Goal: Task Accomplishment & Management: Use online tool/utility

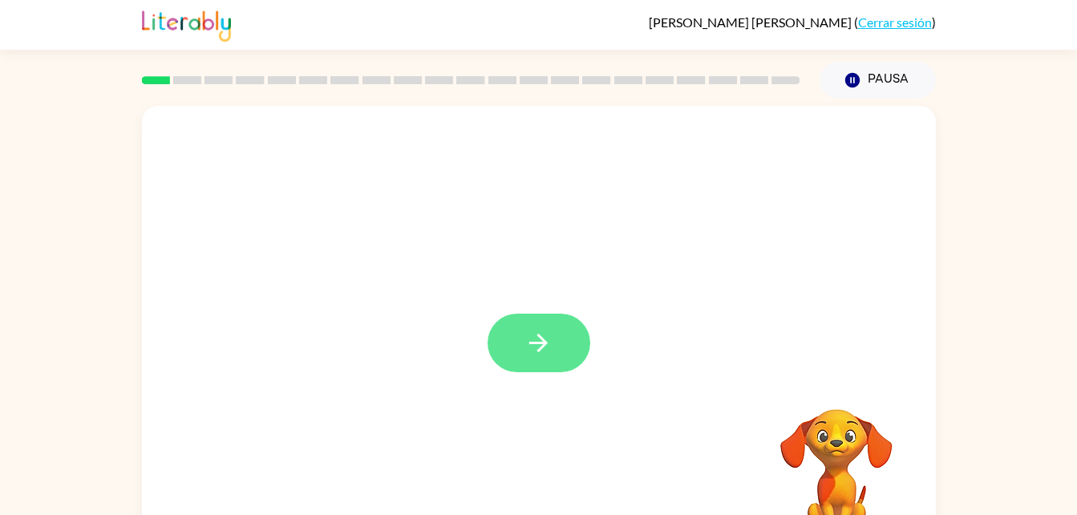
click at [547, 336] on icon "button" at bounding box center [538, 343] width 28 height 28
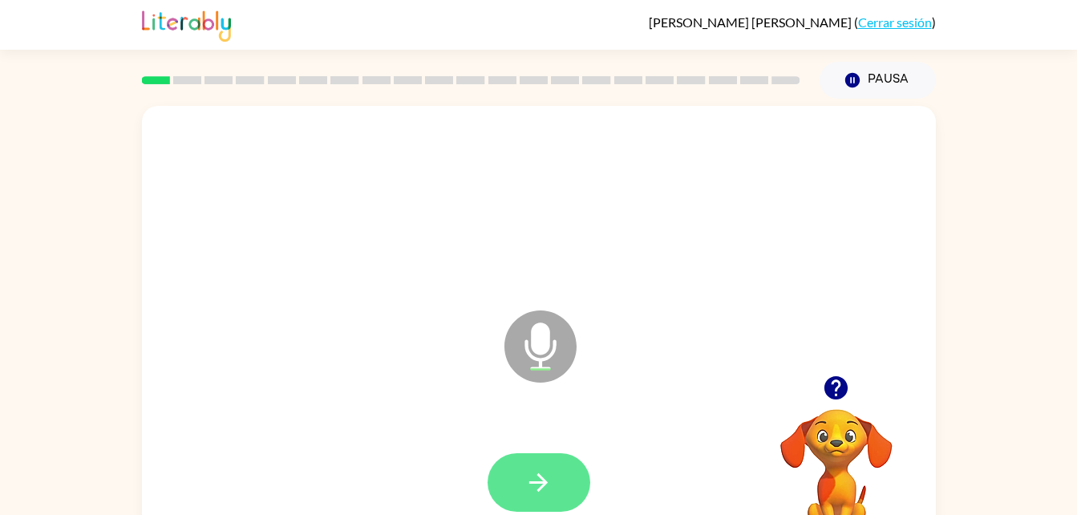
click at [542, 495] on icon "button" at bounding box center [538, 482] width 28 height 28
click at [550, 475] on icon "button" at bounding box center [538, 482] width 28 height 28
click at [553, 471] on button "button" at bounding box center [538, 482] width 103 height 59
click at [544, 472] on icon "button" at bounding box center [538, 482] width 28 height 28
click at [544, 491] on icon "button" at bounding box center [538, 482] width 28 height 28
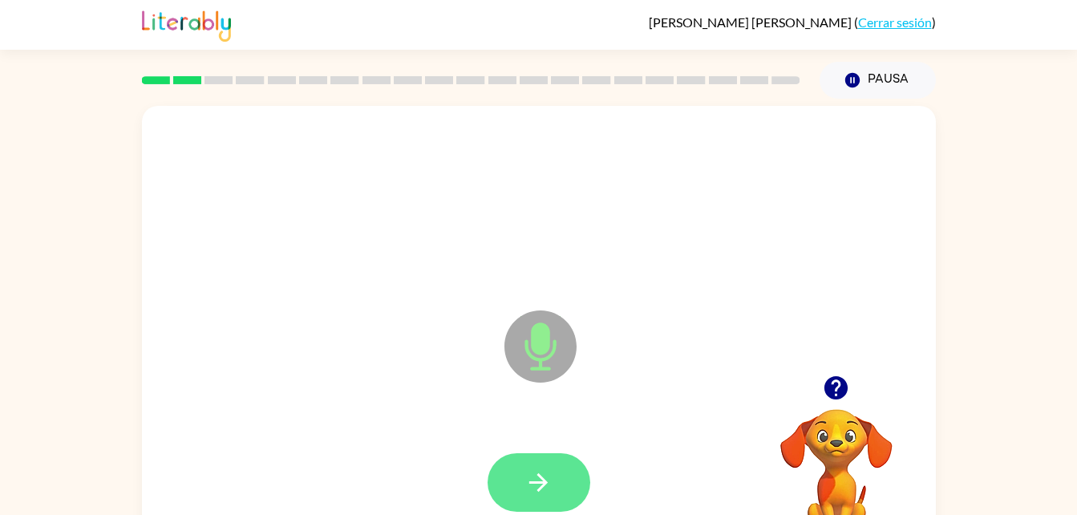
click at [550, 479] on icon "button" at bounding box center [538, 482] width 28 height 28
click at [550, 477] on icon "button" at bounding box center [538, 482] width 28 height 28
click at [556, 488] on button "button" at bounding box center [538, 482] width 103 height 59
click at [540, 475] on icon "button" at bounding box center [538, 482] width 18 height 18
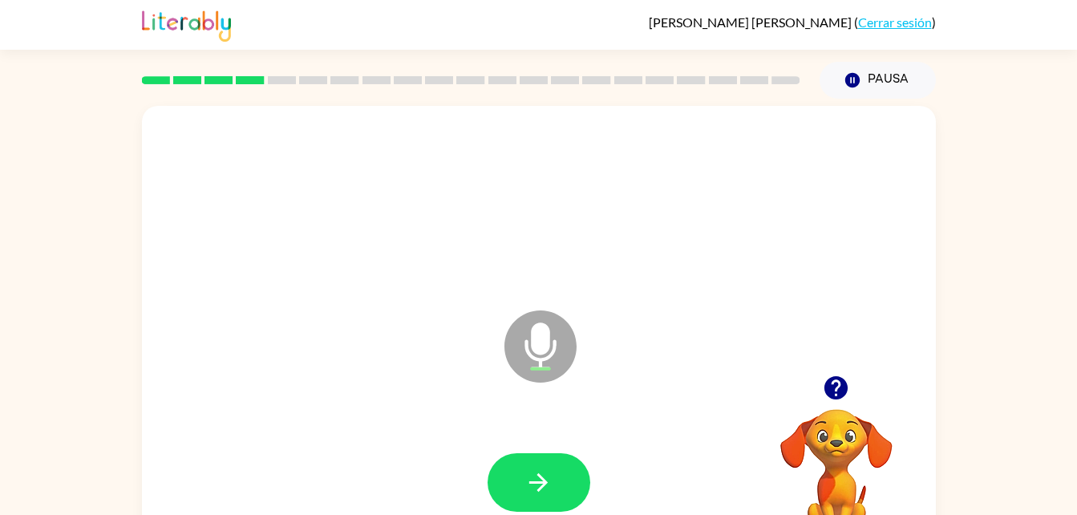
click at [837, 386] on icon "button" at bounding box center [836, 388] width 28 height 28
click at [540, 486] on icon "button" at bounding box center [538, 482] width 28 height 28
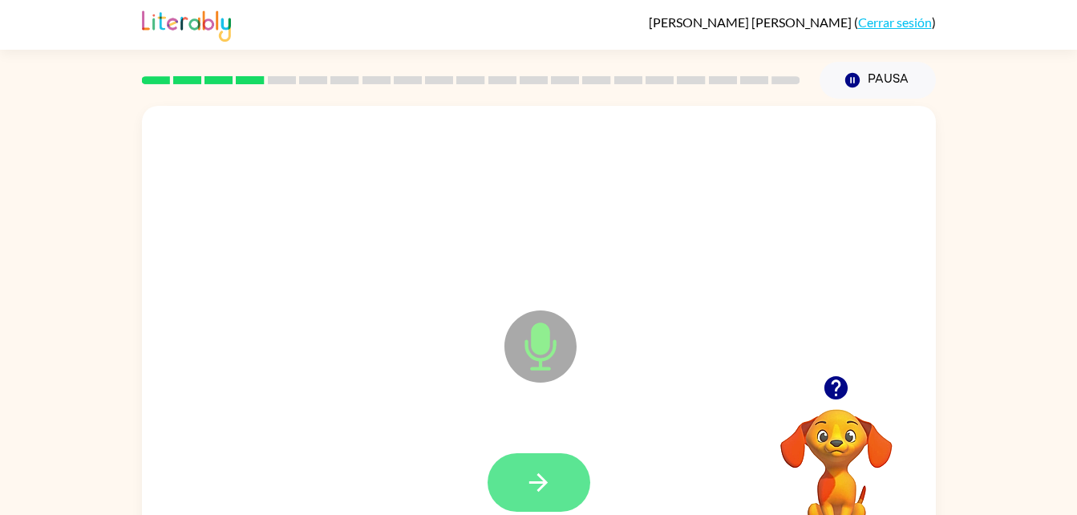
click at [558, 454] on button "button" at bounding box center [538, 482] width 103 height 59
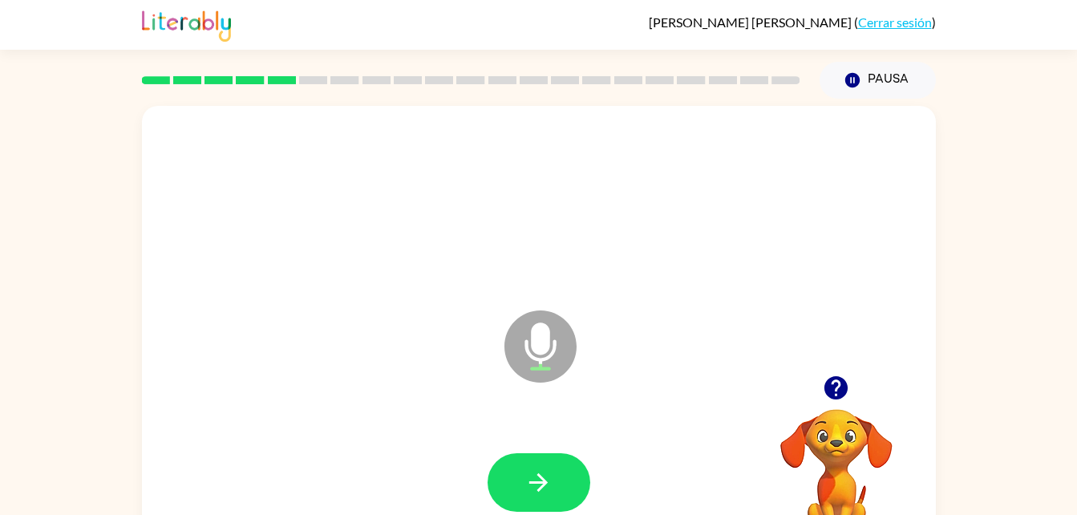
click at [839, 391] on icon "button" at bounding box center [835, 387] width 23 height 23
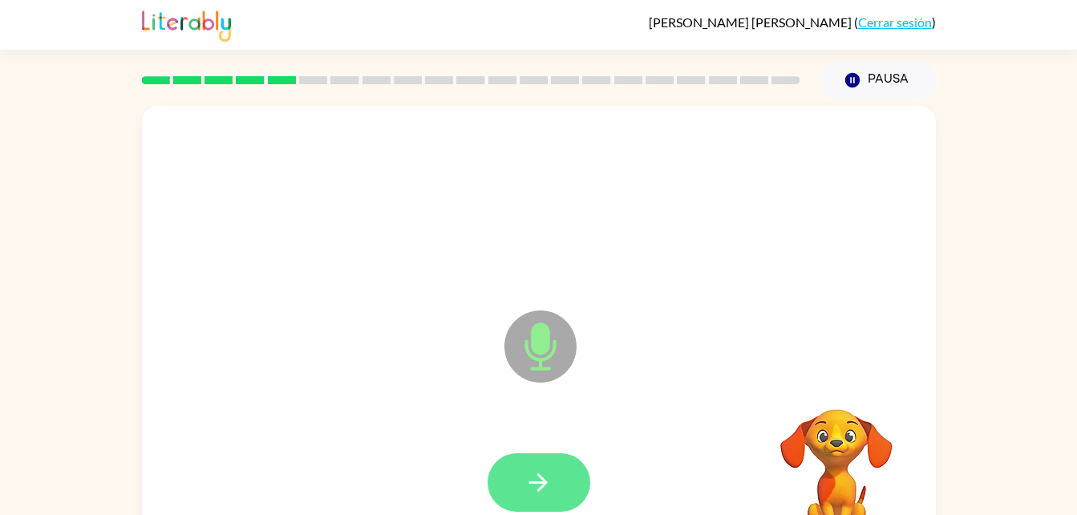
click at [548, 473] on icon "button" at bounding box center [538, 482] width 28 height 28
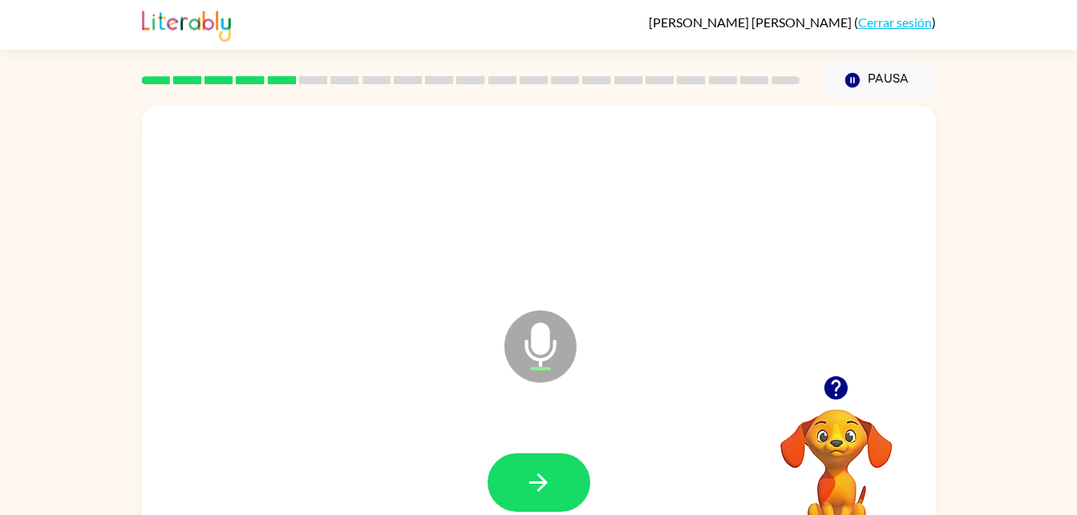
click at [839, 396] on icon "button" at bounding box center [835, 387] width 23 height 23
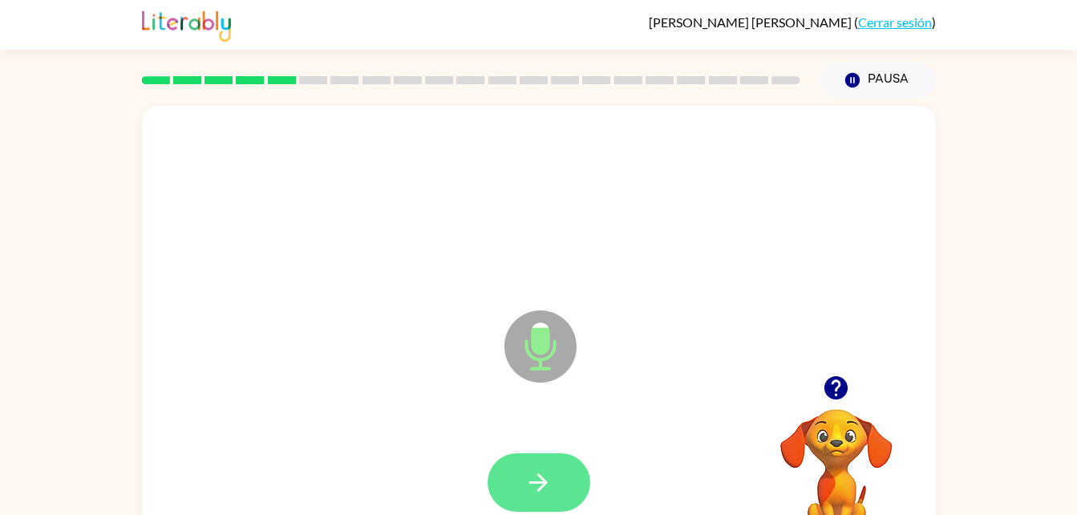
click at [554, 480] on button "button" at bounding box center [538, 482] width 103 height 59
click at [542, 487] on icon "button" at bounding box center [538, 482] width 18 height 18
click at [558, 471] on button "button" at bounding box center [538, 482] width 103 height 59
click at [555, 470] on button "button" at bounding box center [538, 482] width 103 height 59
click at [553, 483] on button "button" at bounding box center [538, 482] width 103 height 59
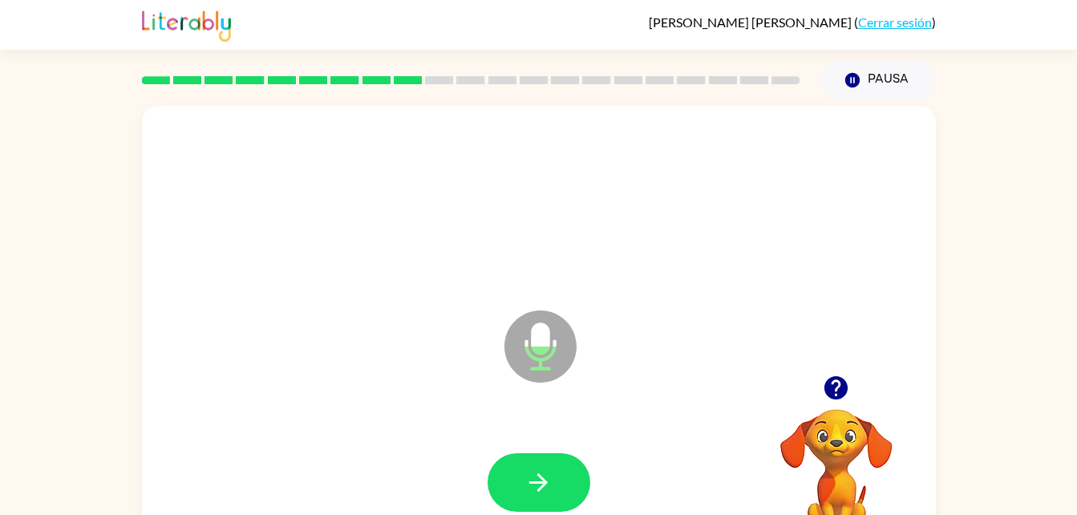
click at [826, 385] on icon "button" at bounding box center [835, 387] width 23 height 23
click at [835, 398] on icon "button" at bounding box center [835, 387] width 23 height 23
click at [561, 493] on div at bounding box center [539, 482] width 762 height 131
click at [552, 476] on icon "button" at bounding box center [538, 482] width 28 height 28
click at [831, 398] on icon "button" at bounding box center [835, 387] width 23 height 23
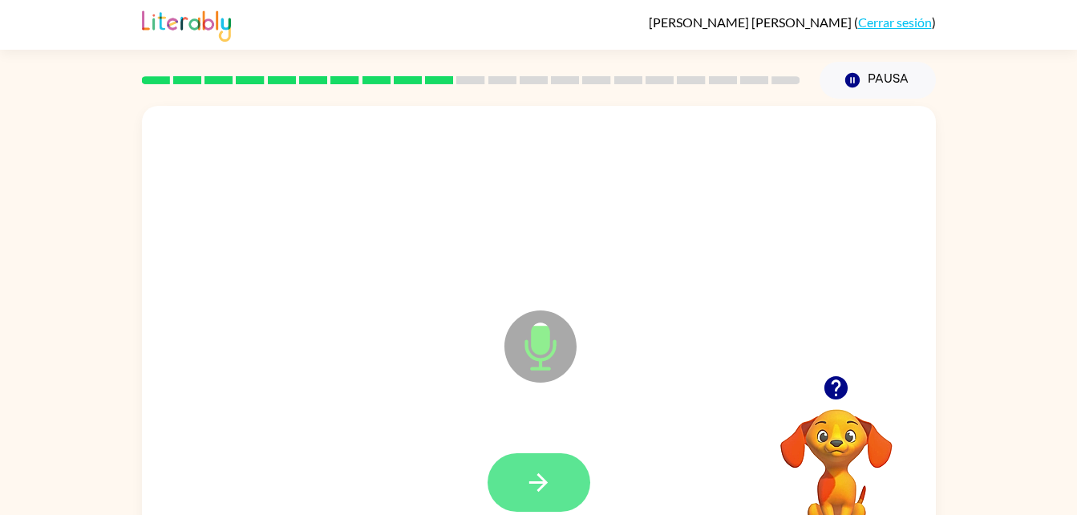
click at [562, 474] on button "button" at bounding box center [538, 482] width 103 height 59
click at [548, 470] on icon "button" at bounding box center [538, 482] width 28 height 28
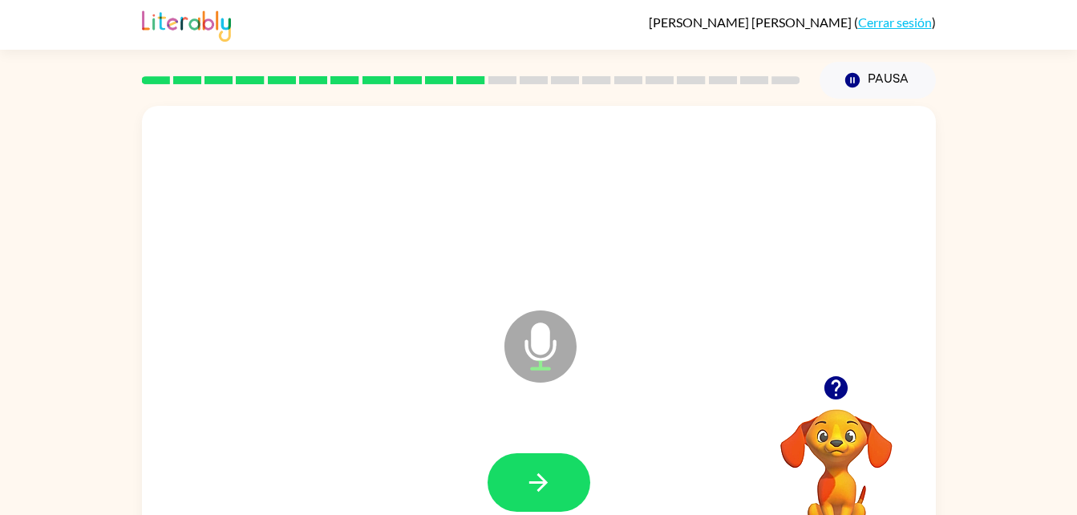
click at [829, 387] on icon "button" at bounding box center [835, 387] width 23 height 23
click at [560, 490] on button "button" at bounding box center [538, 482] width 103 height 59
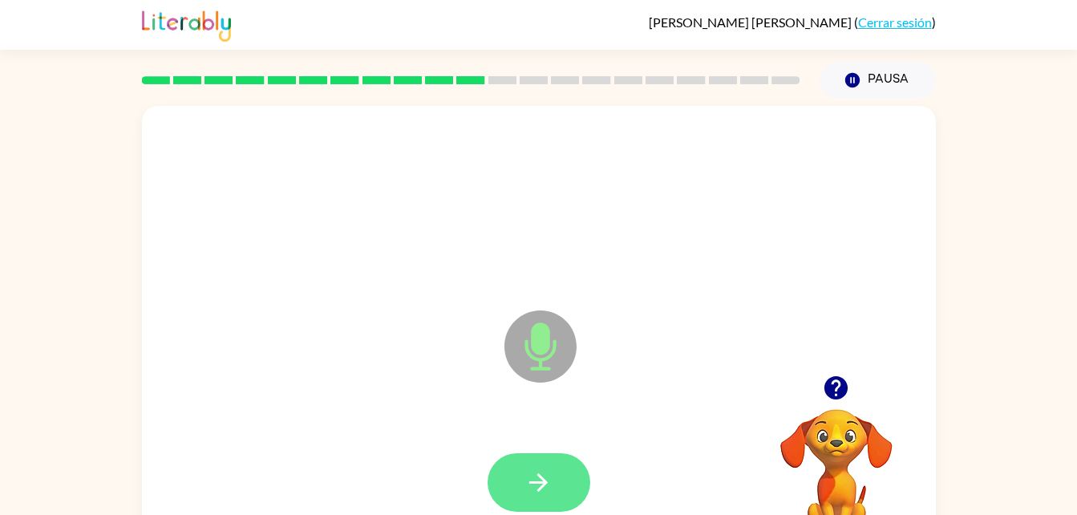
click at [551, 483] on icon "button" at bounding box center [538, 482] width 28 height 28
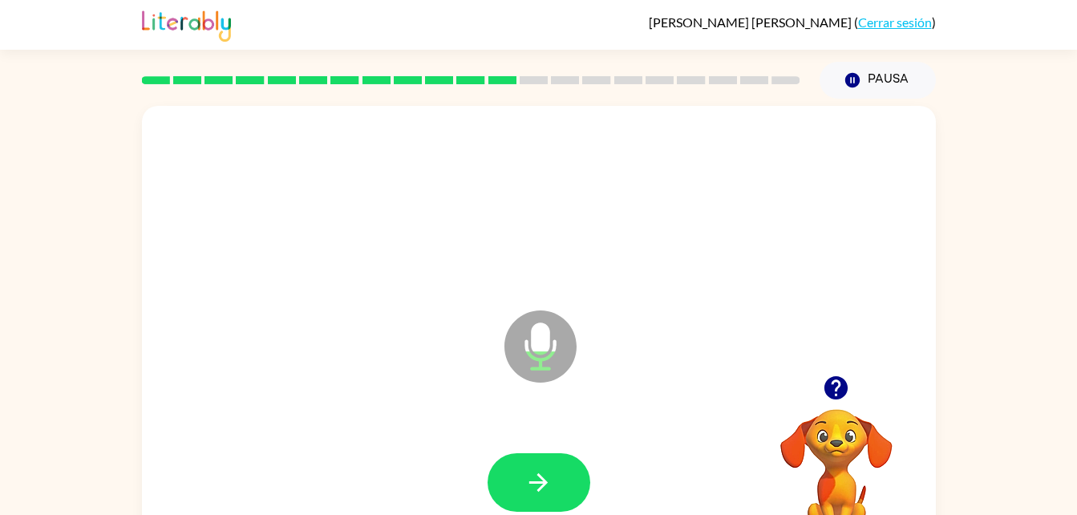
click at [836, 389] on icon "button" at bounding box center [836, 388] width 28 height 28
click at [540, 469] on icon "button" at bounding box center [538, 482] width 28 height 28
click at [546, 481] on icon "button" at bounding box center [538, 482] width 18 height 18
click at [547, 481] on icon "button" at bounding box center [538, 482] width 28 height 28
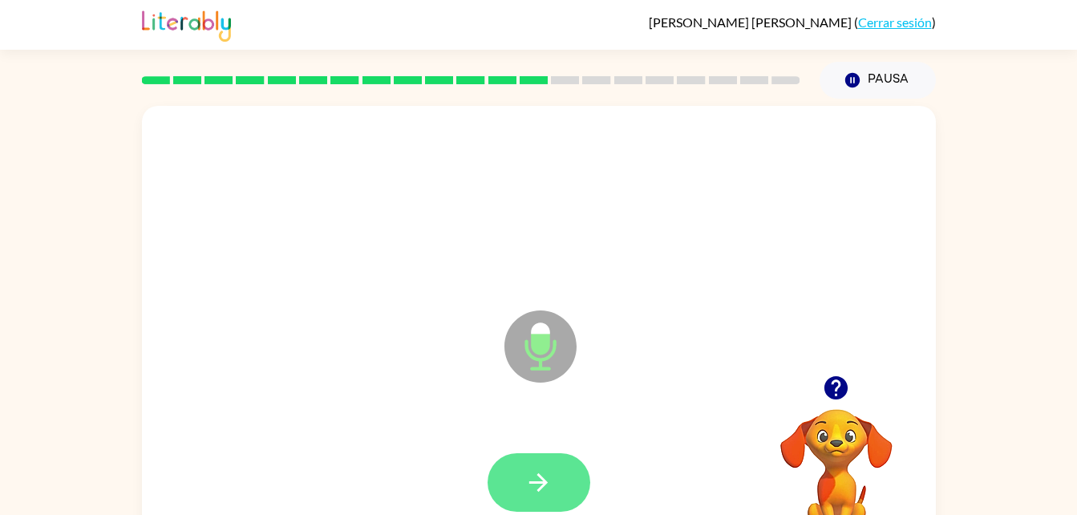
click at [543, 477] on icon "button" at bounding box center [538, 482] width 28 height 28
click at [552, 472] on icon "button" at bounding box center [538, 482] width 28 height 28
click at [541, 477] on icon "button" at bounding box center [538, 482] width 18 height 18
click at [555, 471] on button "button" at bounding box center [538, 482] width 103 height 59
click at [555, 469] on button "button" at bounding box center [538, 482] width 103 height 59
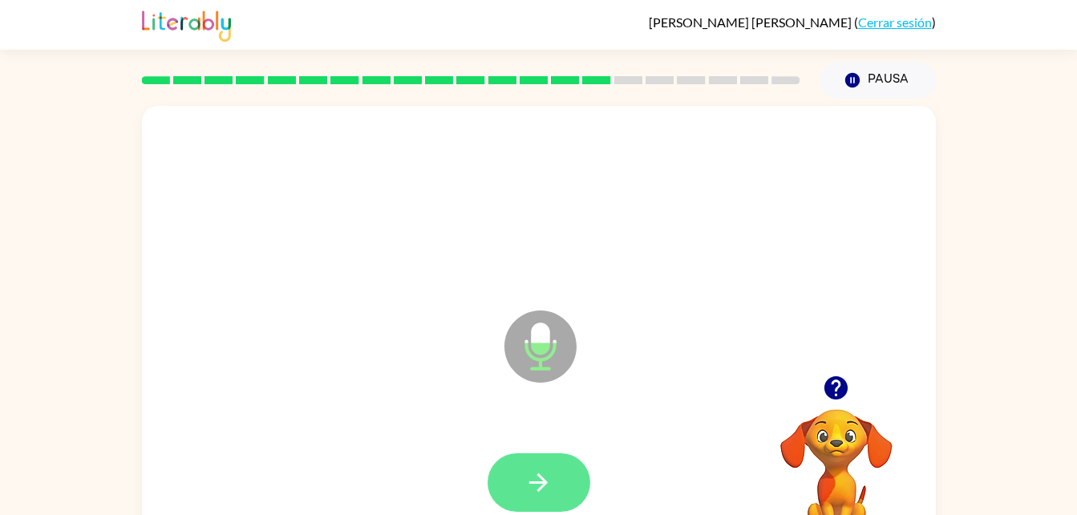
click at [555, 474] on button "button" at bounding box center [538, 482] width 103 height 59
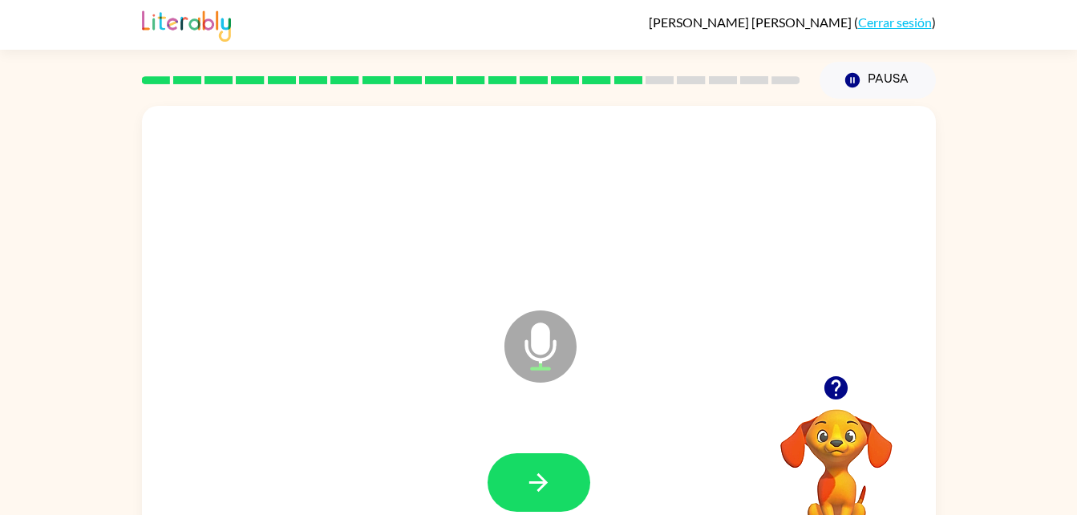
click at [832, 393] on icon "button" at bounding box center [835, 387] width 23 height 23
click at [555, 471] on button "button" at bounding box center [538, 482] width 103 height 59
click at [552, 479] on icon "button" at bounding box center [538, 482] width 28 height 28
click at [546, 481] on icon "button" at bounding box center [538, 482] width 18 height 18
click at [548, 503] on button "button" at bounding box center [538, 482] width 103 height 59
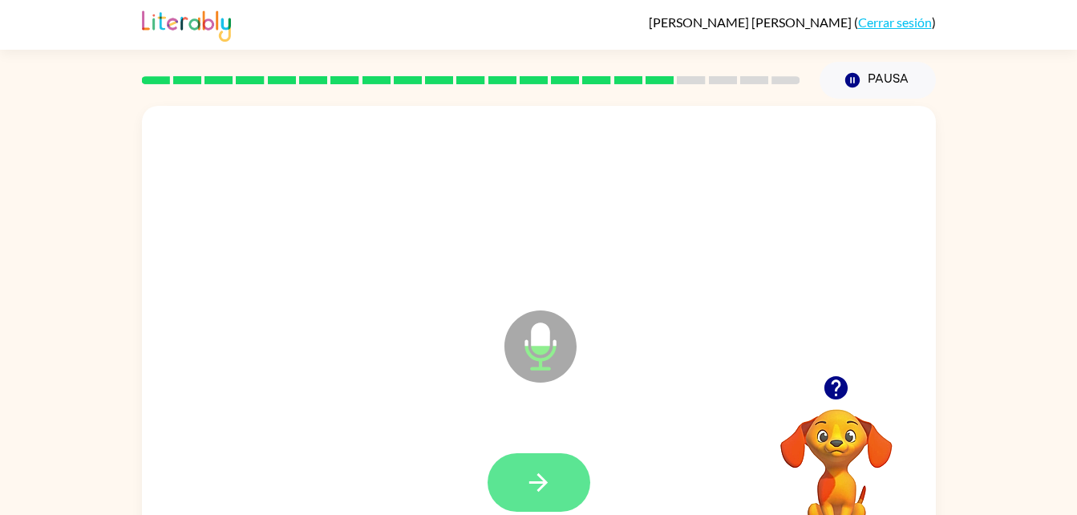
click at [562, 470] on button "button" at bounding box center [538, 482] width 103 height 59
click at [835, 401] on icon "button" at bounding box center [836, 388] width 28 height 28
click at [548, 473] on icon "button" at bounding box center [538, 482] width 28 height 28
click at [540, 495] on icon "button" at bounding box center [538, 482] width 28 height 28
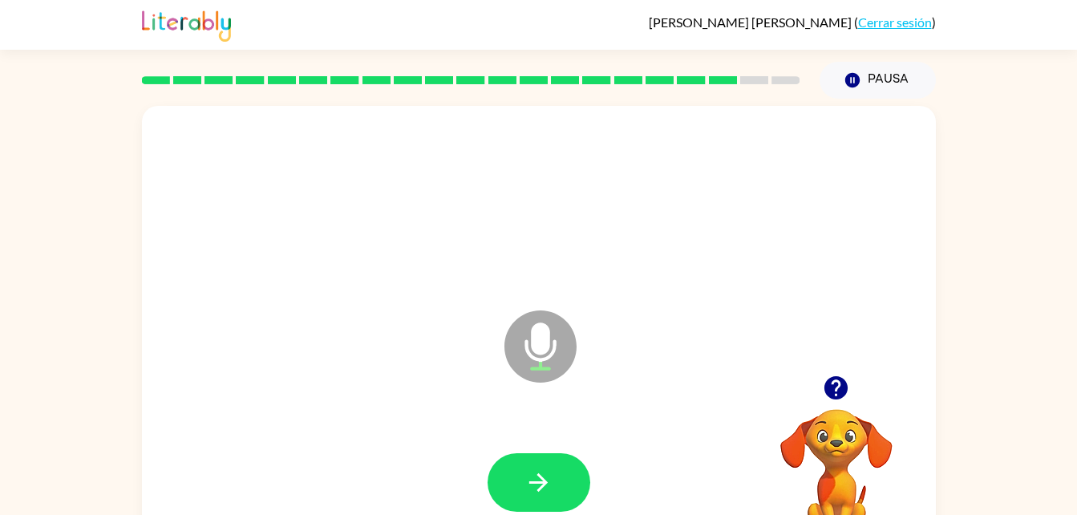
click at [839, 383] on icon "button" at bounding box center [836, 388] width 28 height 28
click at [815, 406] on div at bounding box center [836, 387] width 160 height 41
click at [832, 390] on icon "button" at bounding box center [835, 387] width 23 height 23
click at [553, 483] on button "button" at bounding box center [538, 482] width 103 height 59
click at [832, 395] on icon "button" at bounding box center [835, 387] width 23 height 23
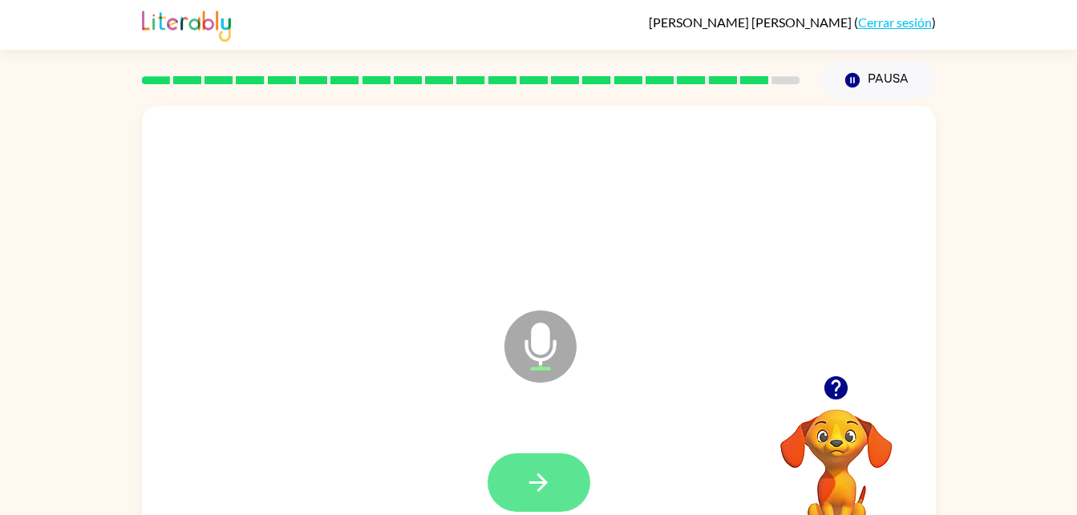
click at [558, 479] on button "button" at bounding box center [538, 482] width 103 height 59
click at [558, 480] on button "button" at bounding box center [538, 482] width 103 height 59
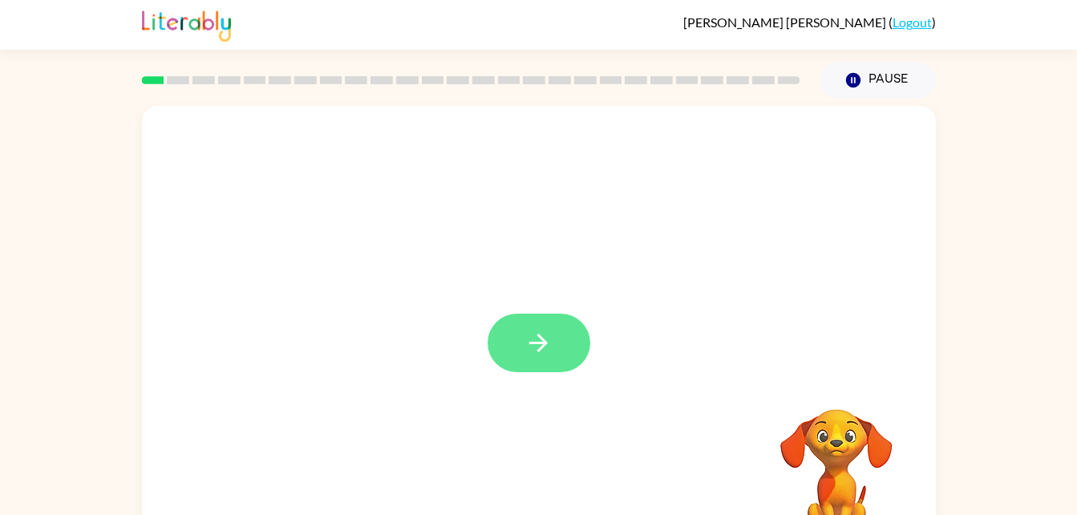
click at [547, 350] on icon "button" at bounding box center [538, 343] width 28 height 28
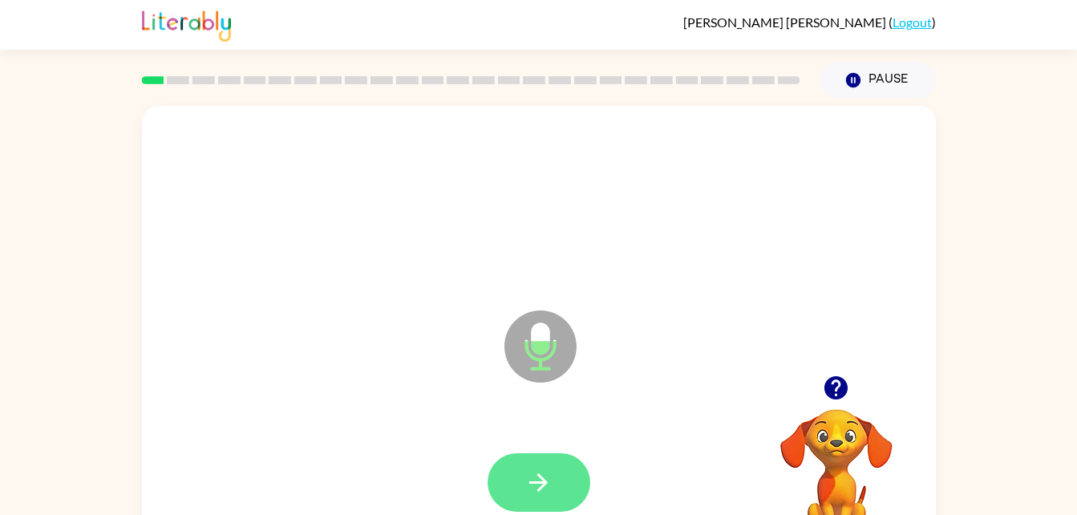
click at [547, 481] on icon "button" at bounding box center [538, 482] width 28 height 28
click at [556, 477] on button "button" at bounding box center [538, 482] width 103 height 59
click at [558, 478] on button "button" at bounding box center [538, 482] width 103 height 59
click at [529, 480] on icon "button" at bounding box center [538, 482] width 28 height 28
click at [561, 489] on button "button" at bounding box center [538, 482] width 103 height 59
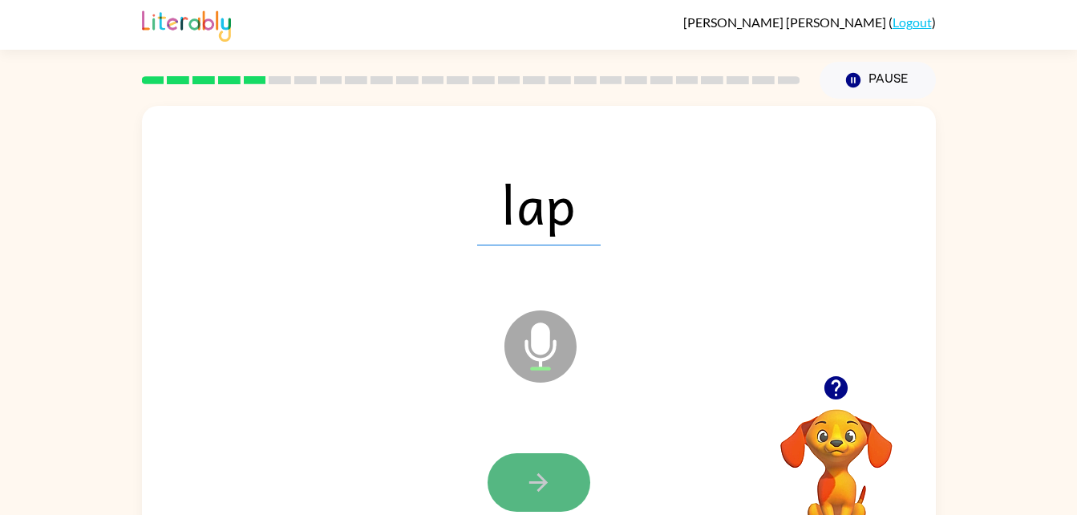
click at [548, 472] on icon "button" at bounding box center [538, 482] width 28 height 28
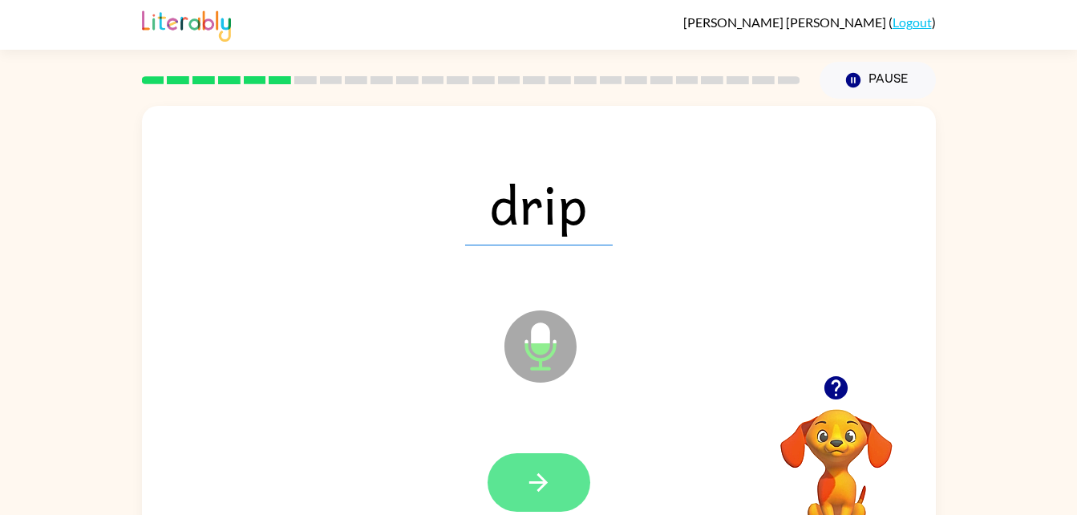
click at [516, 491] on button "button" at bounding box center [538, 482] width 103 height 59
click at [554, 481] on button "button" at bounding box center [538, 482] width 103 height 59
click at [551, 474] on icon "button" at bounding box center [538, 482] width 28 height 28
click at [553, 460] on button "button" at bounding box center [538, 482] width 103 height 59
click at [541, 462] on button "button" at bounding box center [538, 482] width 103 height 59
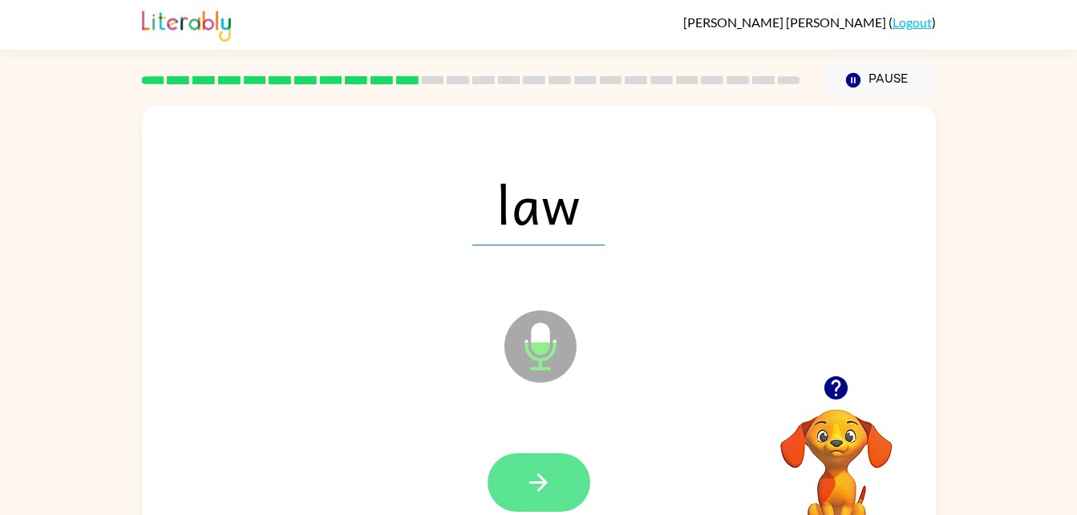
click at [553, 475] on button "button" at bounding box center [538, 482] width 103 height 59
click at [550, 463] on button "button" at bounding box center [538, 482] width 103 height 59
click at [546, 468] on icon "button" at bounding box center [538, 482] width 28 height 28
click at [547, 487] on icon "button" at bounding box center [538, 482] width 28 height 28
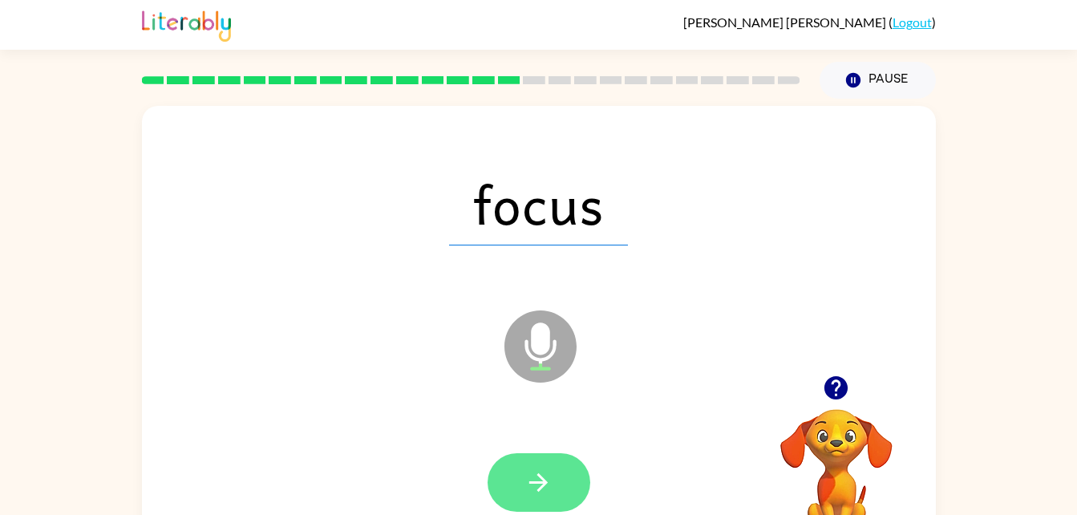
click at [544, 467] on button "button" at bounding box center [538, 482] width 103 height 59
click at [548, 465] on button "button" at bounding box center [538, 482] width 103 height 59
click at [546, 490] on icon "button" at bounding box center [538, 482] width 28 height 28
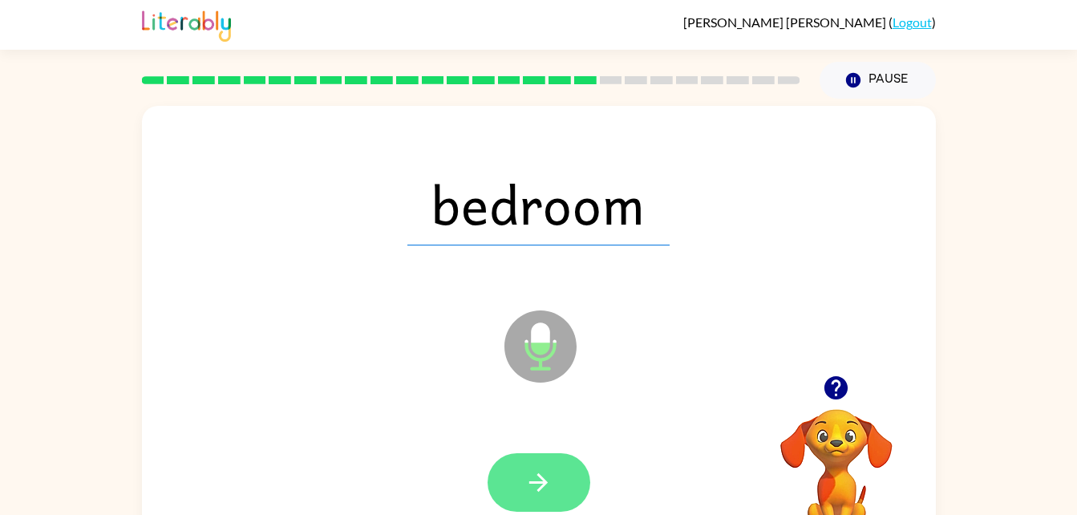
click at [552, 475] on button "button" at bounding box center [538, 482] width 103 height 59
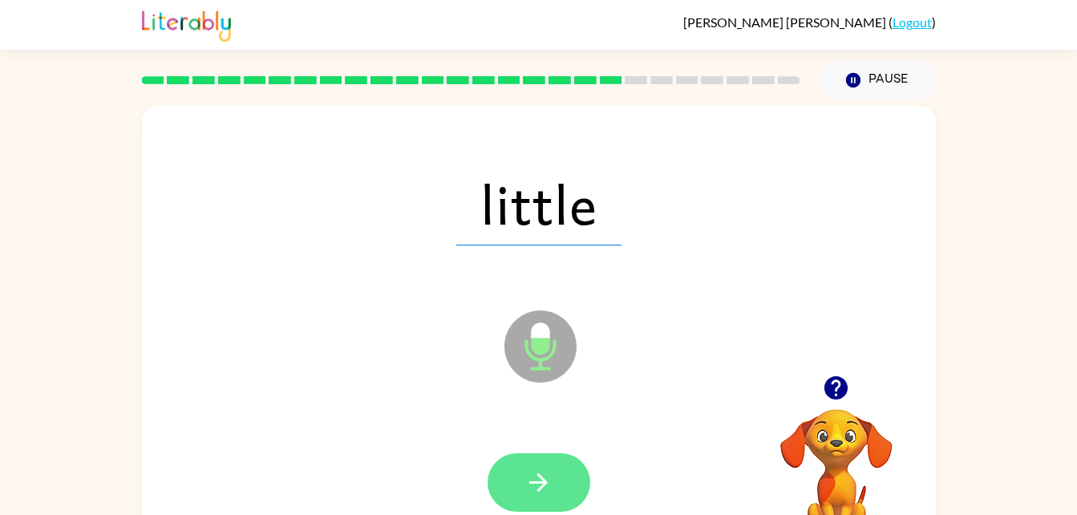
click at [540, 484] on icon "button" at bounding box center [538, 482] width 28 height 28
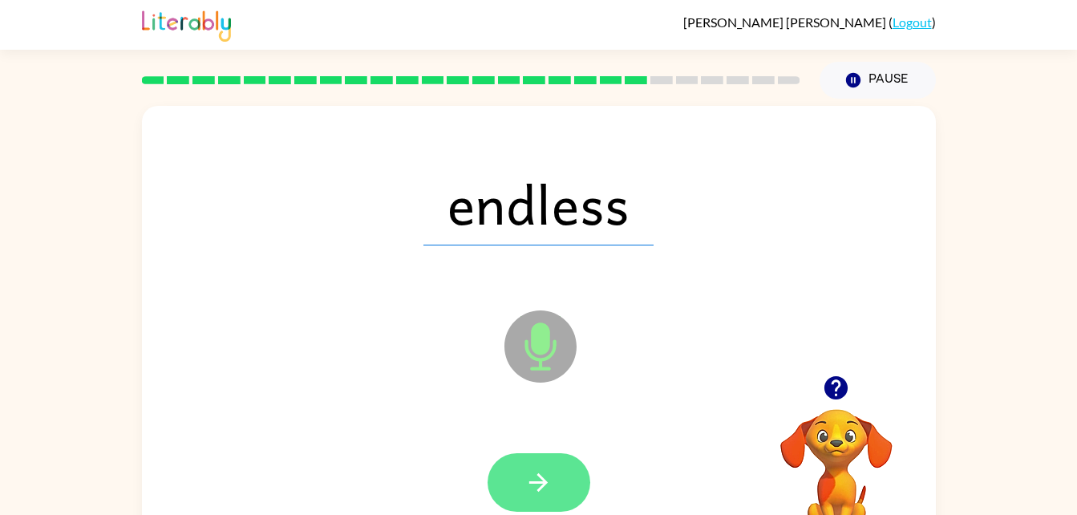
click at [551, 475] on icon "button" at bounding box center [538, 482] width 28 height 28
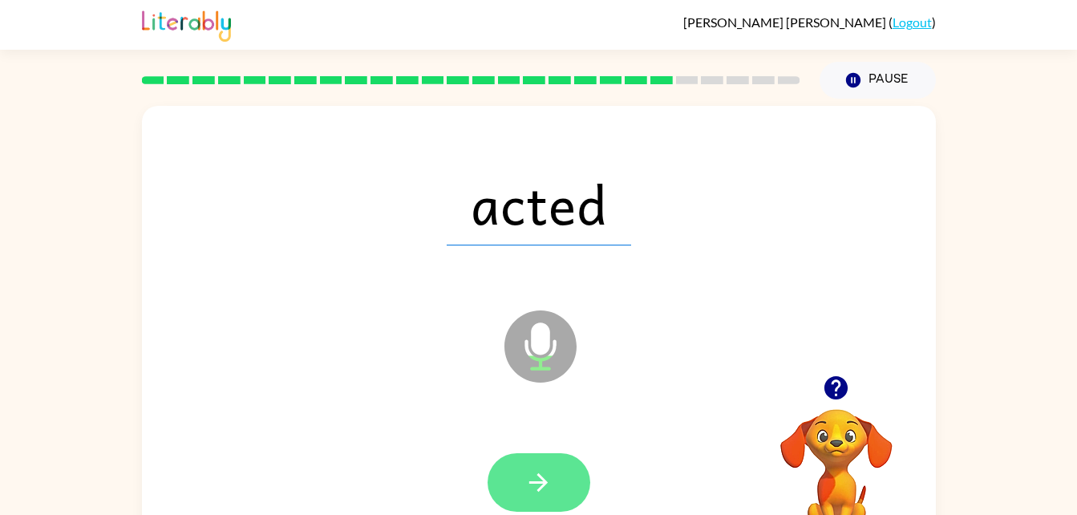
click at [547, 474] on icon "button" at bounding box center [538, 482] width 28 height 28
click at [562, 479] on button "button" at bounding box center [538, 482] width 103 height 59
click at [565, 484] on button "button" at bounding box center [538, 482] width 103 height 59
click at [531, 494] on icon "button" at bounding box center [538, 482] width 28 height 28
click at [551, 475] on icon "button" at bounding box center [538, 482] width 28 height 28
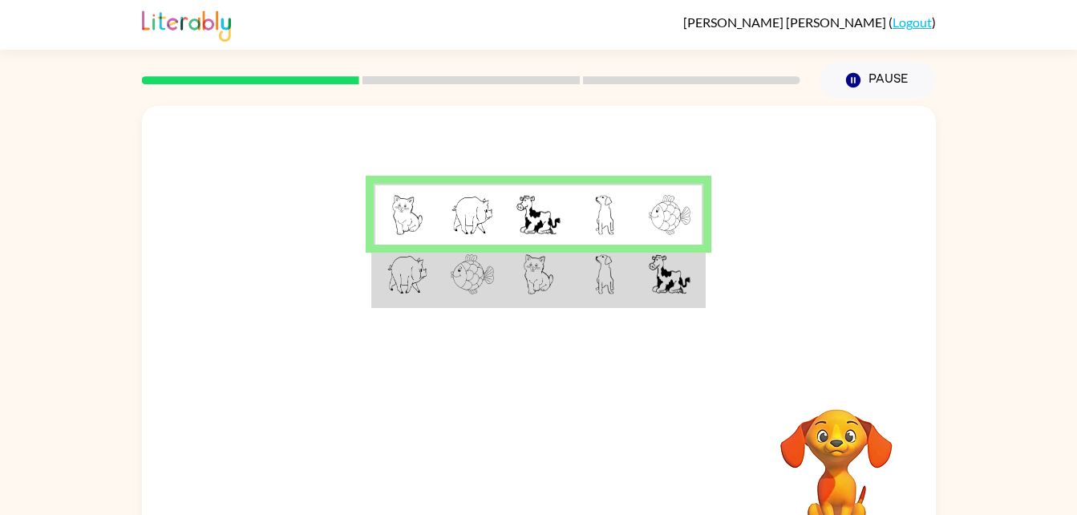
click at [669, 282] on img at bounding box center [670, 274] width 42 height 40
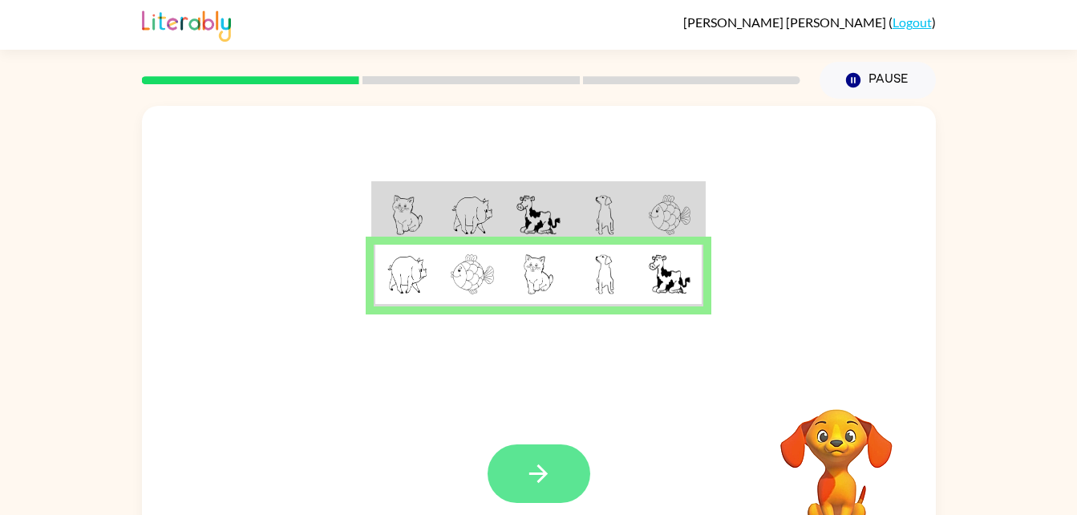
click at [554, 467] on button "button" at bounding box center [538, 473] width 103 height 59
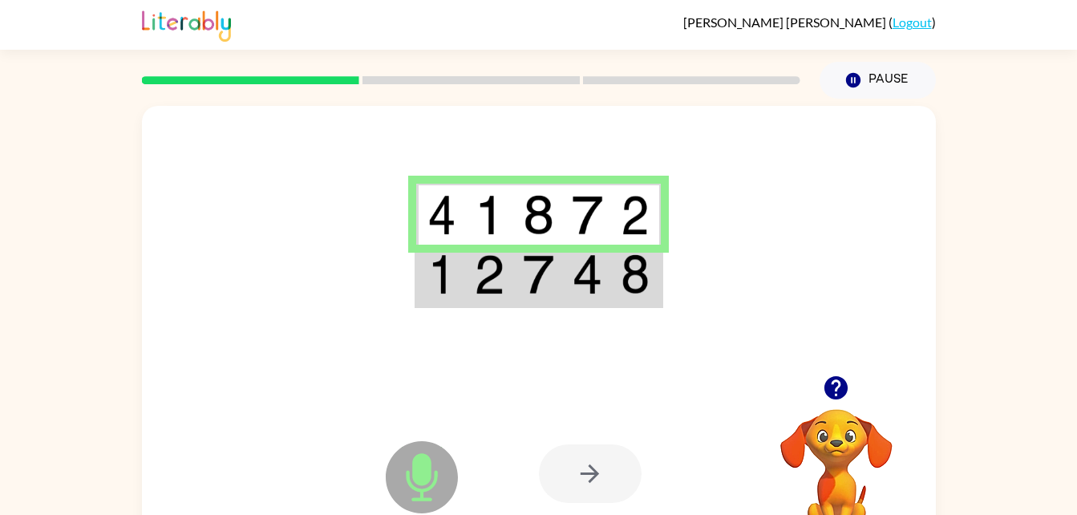
click at [603, 297] on td at bounding box center [587, 276] width 49 height 62
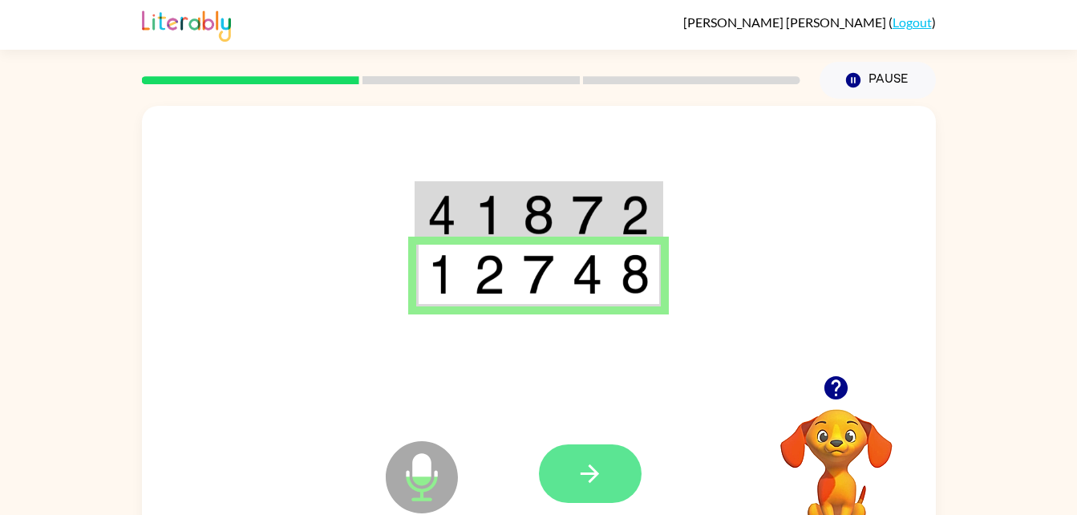
click at [612, 470] on button "button" at bounding box center [590, 473] width 103 height 59
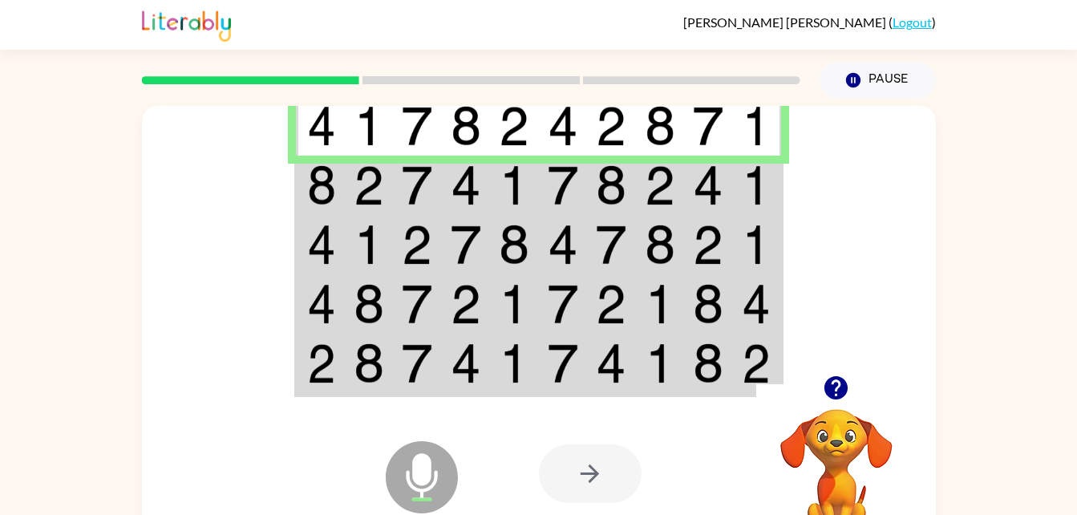
click at [613, 490] on div at bounding box center [590, 473] width 103 height 59
click at [693, 183] on img at bounding box center [708, 185] width 30 height 40
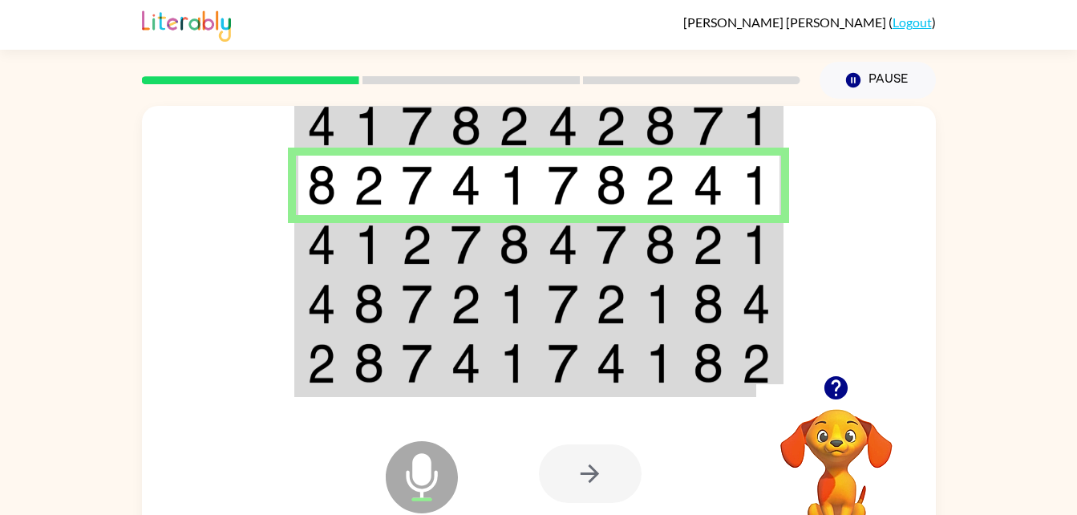
click at [567, 249] on img at bounding box center [563, 244] width 30 height 40
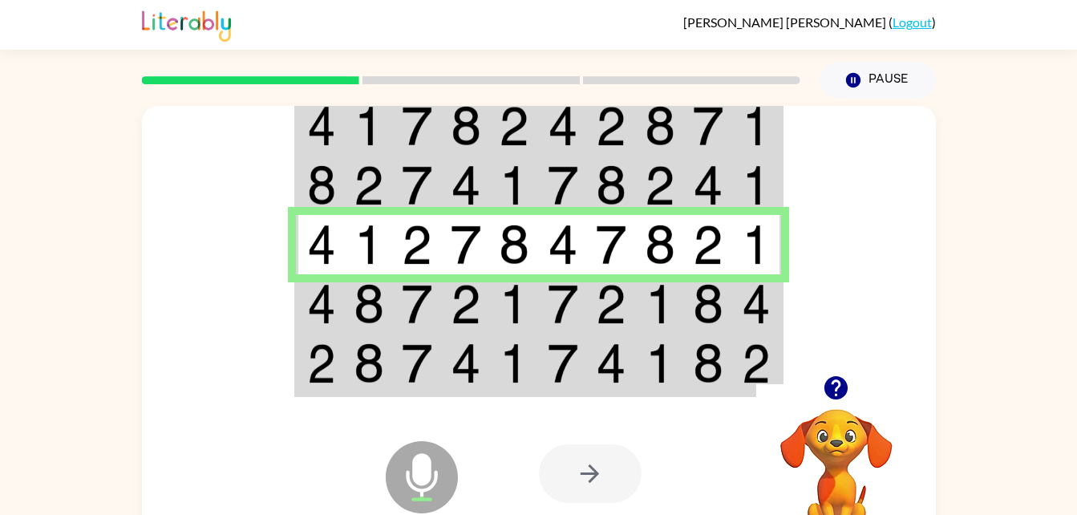
click at [540, 311] on td at bounding box center [563, 303] width 49 height 59
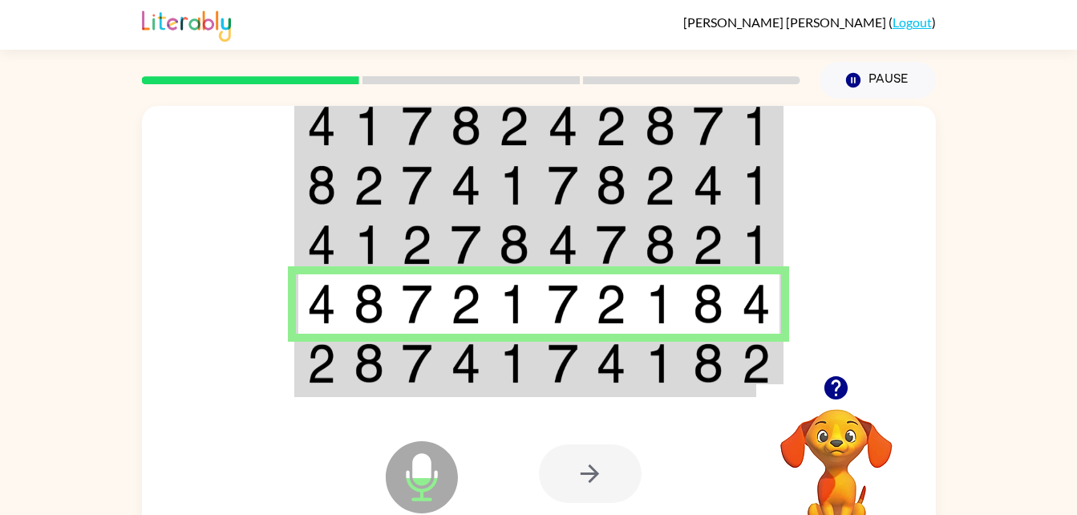
click at [747, 380] on img at bounding box center [756, 363] width 29 height 40
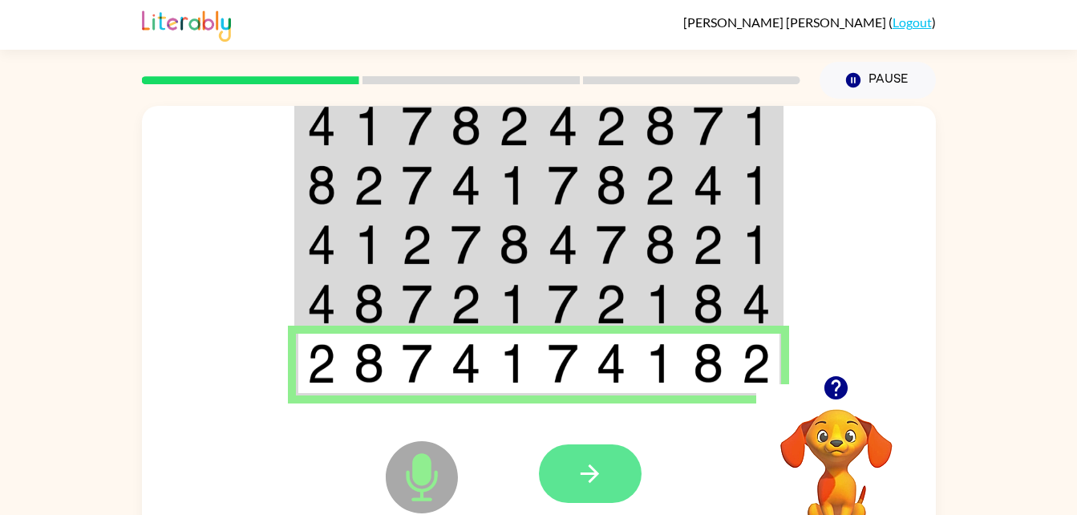
click at [613, 472] on button "button" at bounding box center [590, 473] width 103 height 59
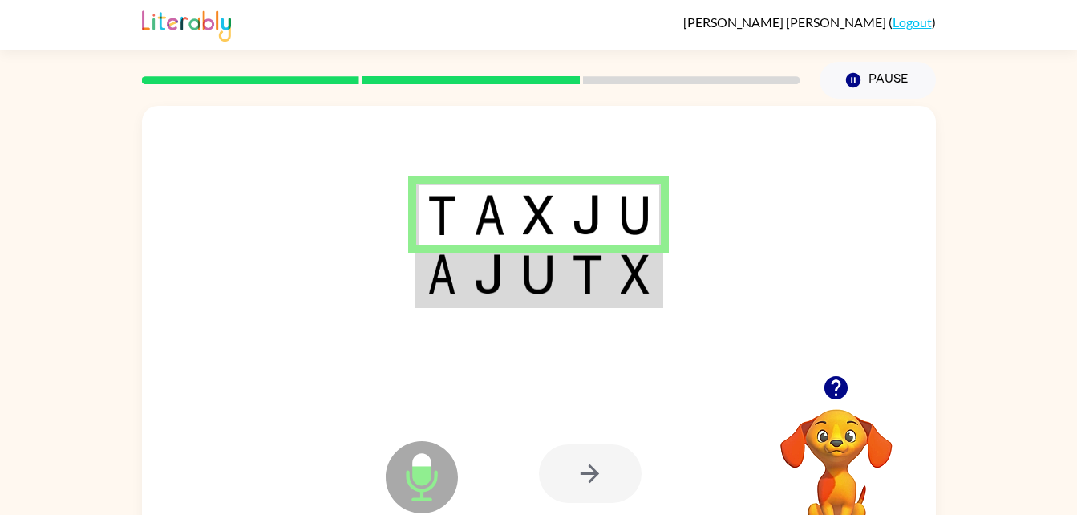
click at [609, 279] on td at bounding box center [587, 276] width 49 height 62
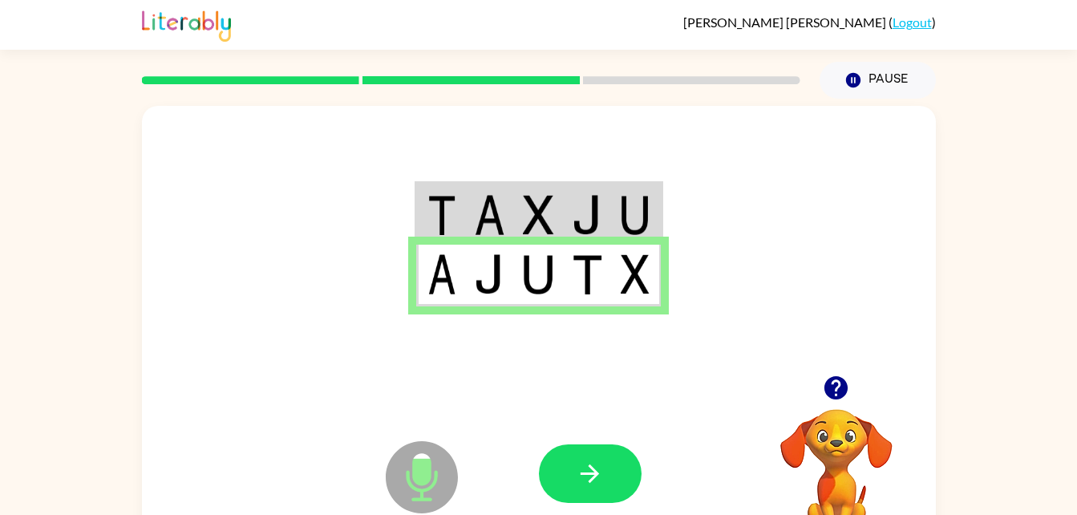
click at [576, 215] on img at bounding box center [587, 215] width 30 height 40
click at [588, 475] on icon "button" at bounding box center [590, 473] width 28 height 28
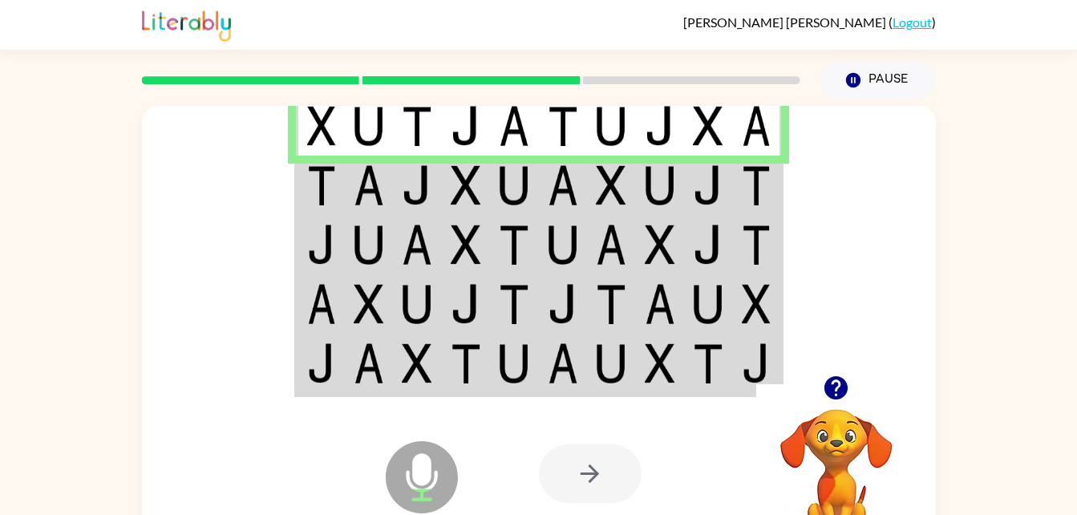
click at [758, 205] on img at bounding box center [756, 185] width 29 height 40
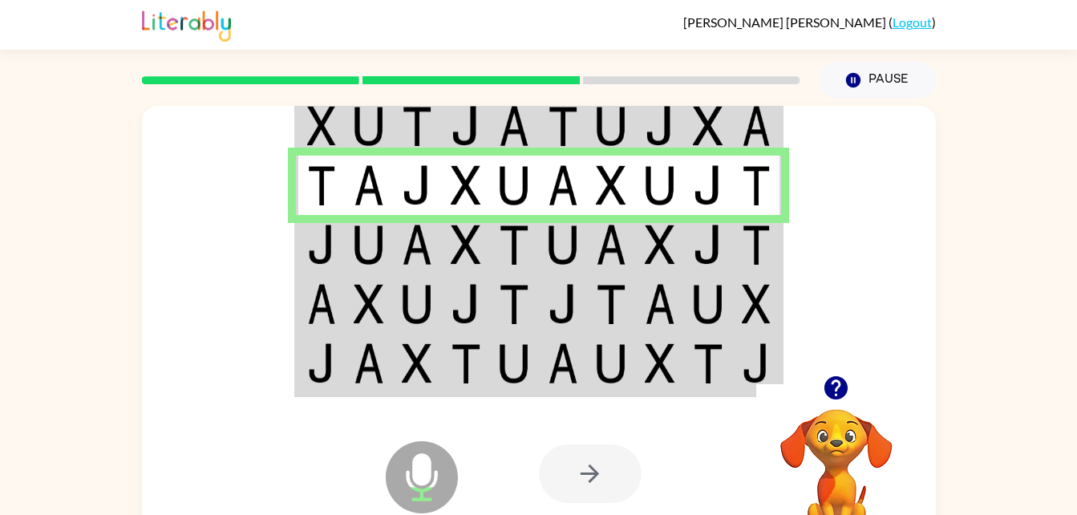
click at [718, 250] on img at bounding box center [708, 244] width 30 height 40
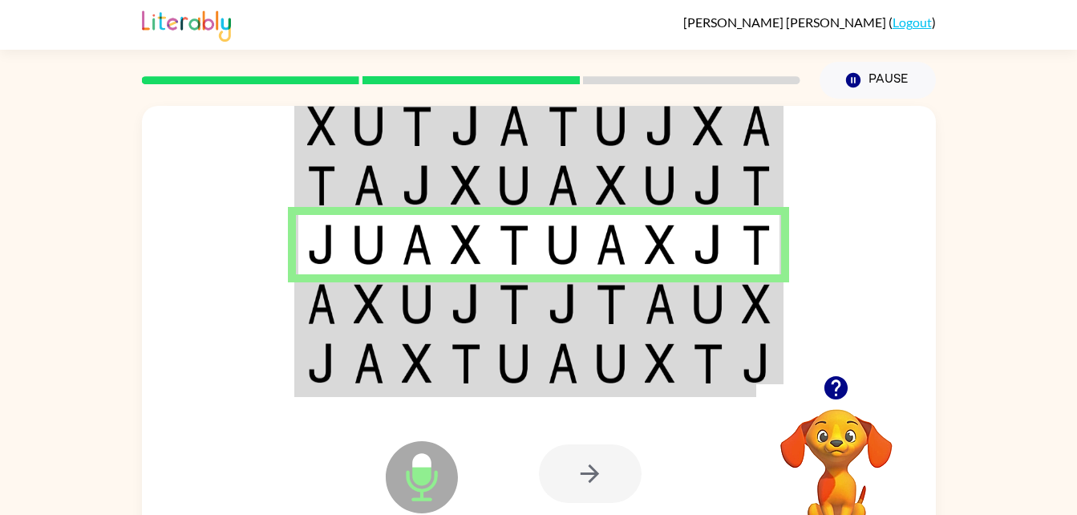
click at [738, 307] on td at bounding box center [757, 303] width 49 height 59
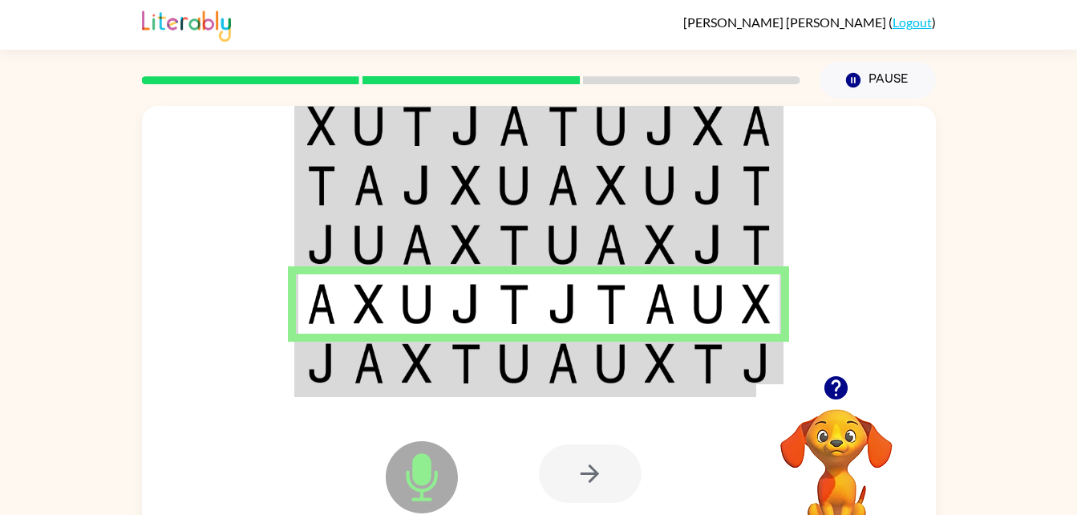
click at [726, 366] on td at bounding box center [708, 365] width 49 height 62
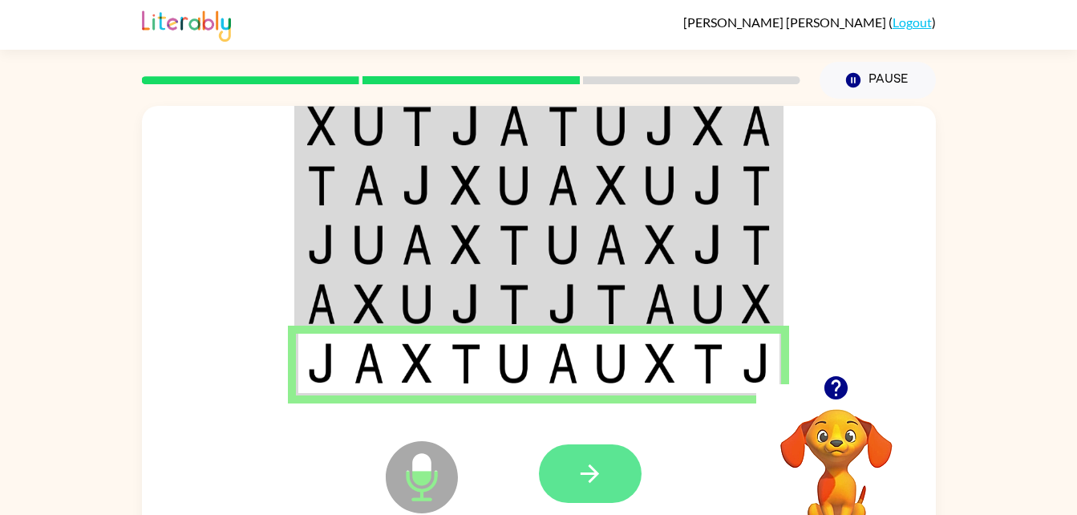
click at [609, 479] on button "button" at bounding box center [590, 473] width 103 height 59
